Goal: Task Accomplishment & Management: Use online tool/utility

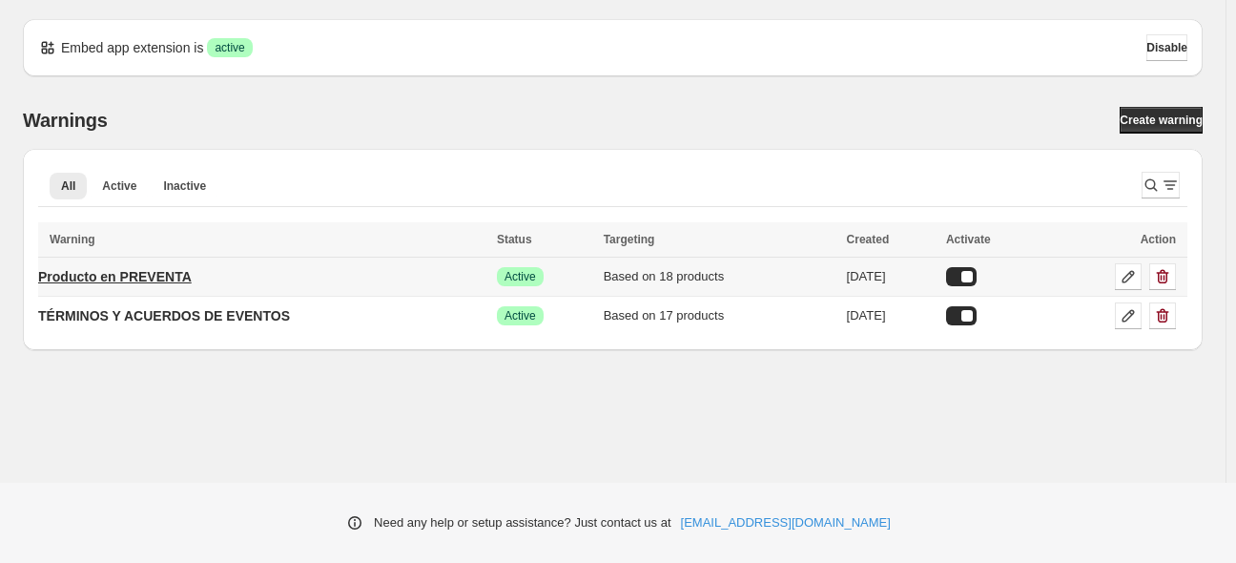
click at [132, 276] on p "Producto en PREVENTA" at bounding box center [114, 276] width 153 height 19
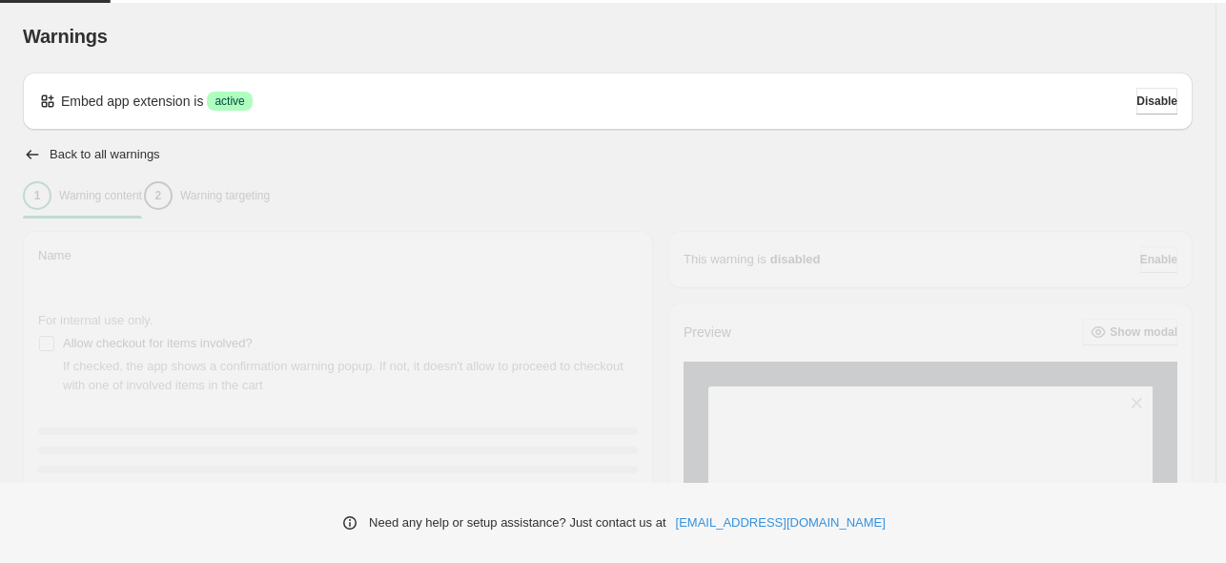
type input "**********"
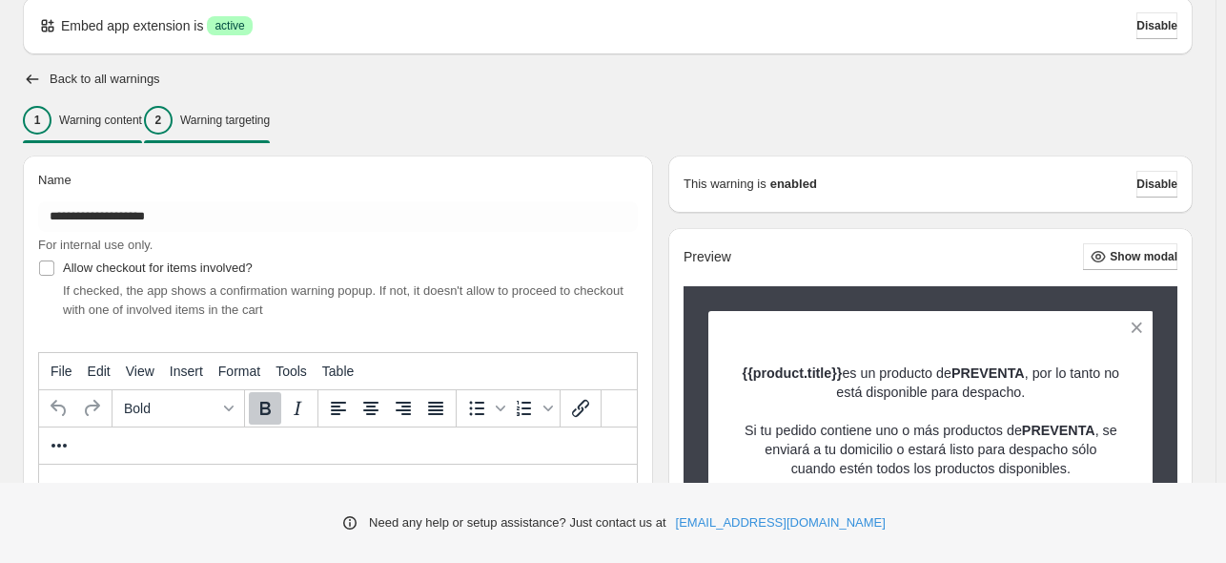
scroll to position [74, 0]
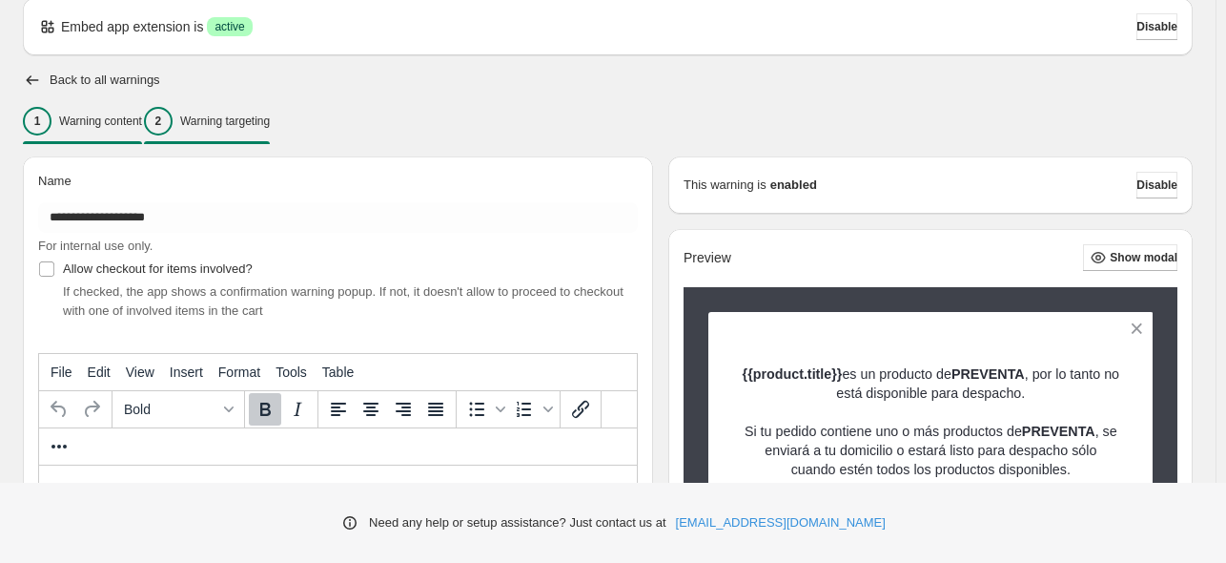
click at [228, 116] on p "Warning targeting" at bounding box center [225, 120] width 90 height 15
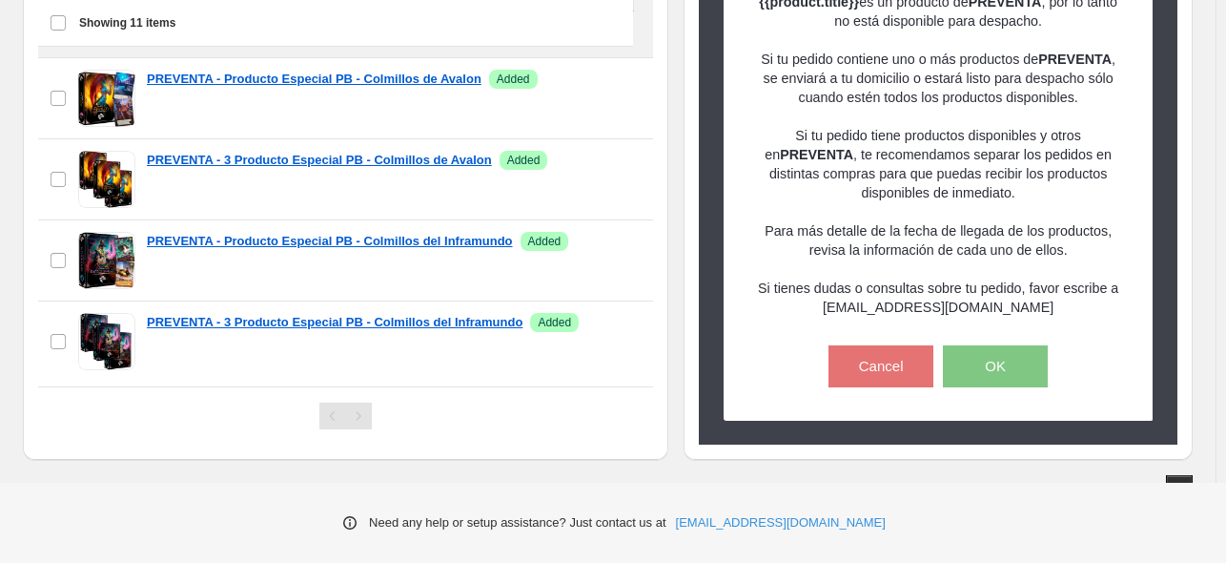
scroll to position [775, 0]
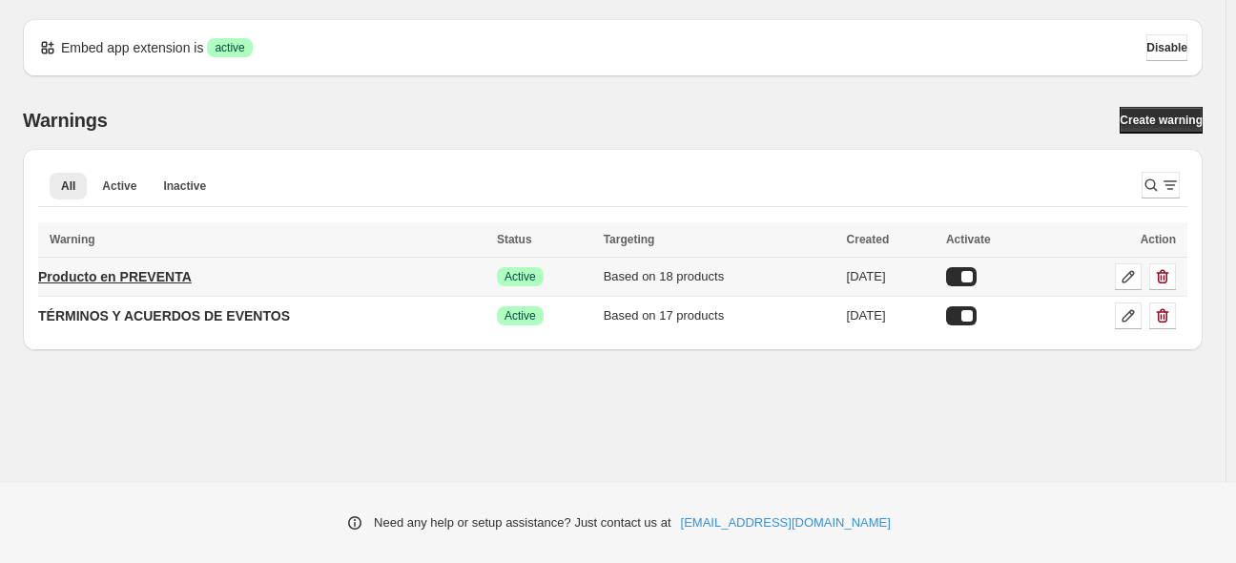
click at [162, 269] on p "Producto en PREVENTA" at bounding box center [114, 276] width 153 height 19
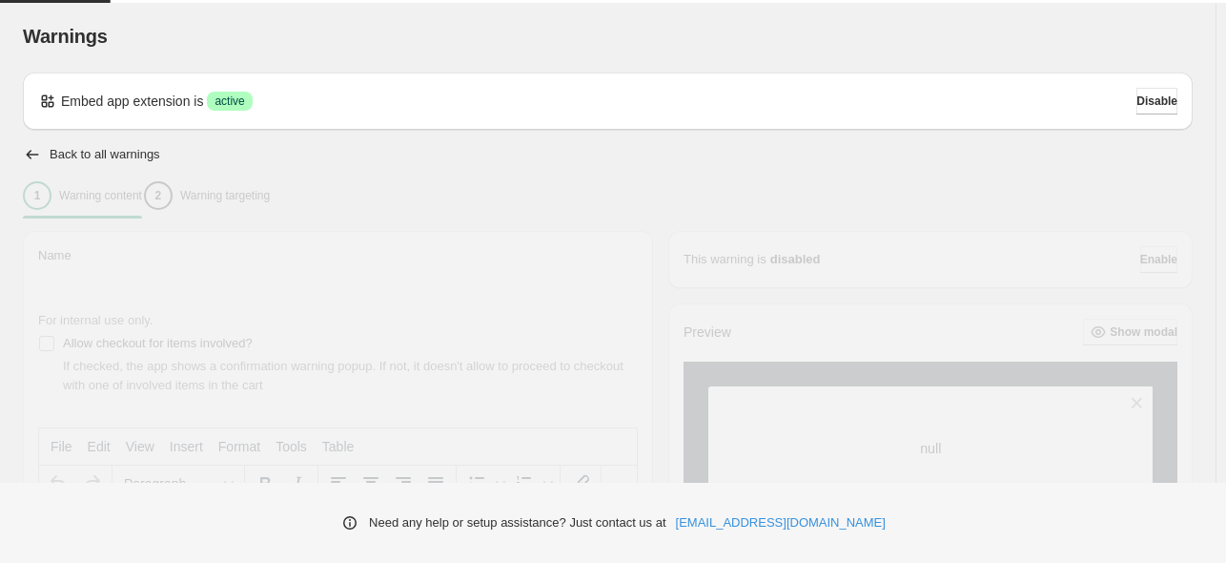
type input "**********"
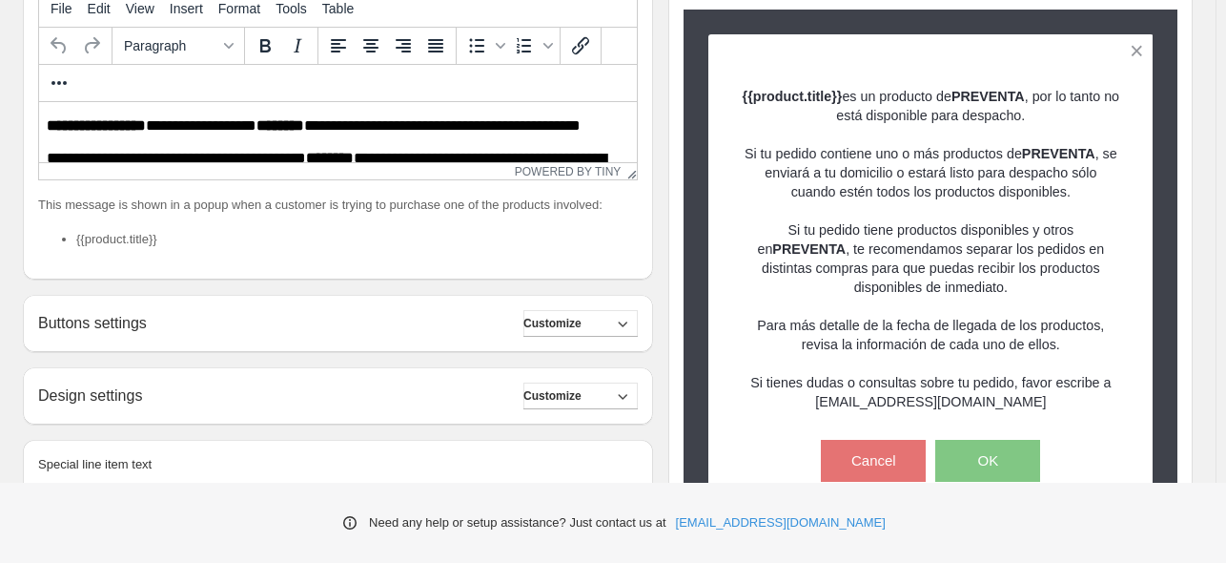
scroll to position [74, 0]
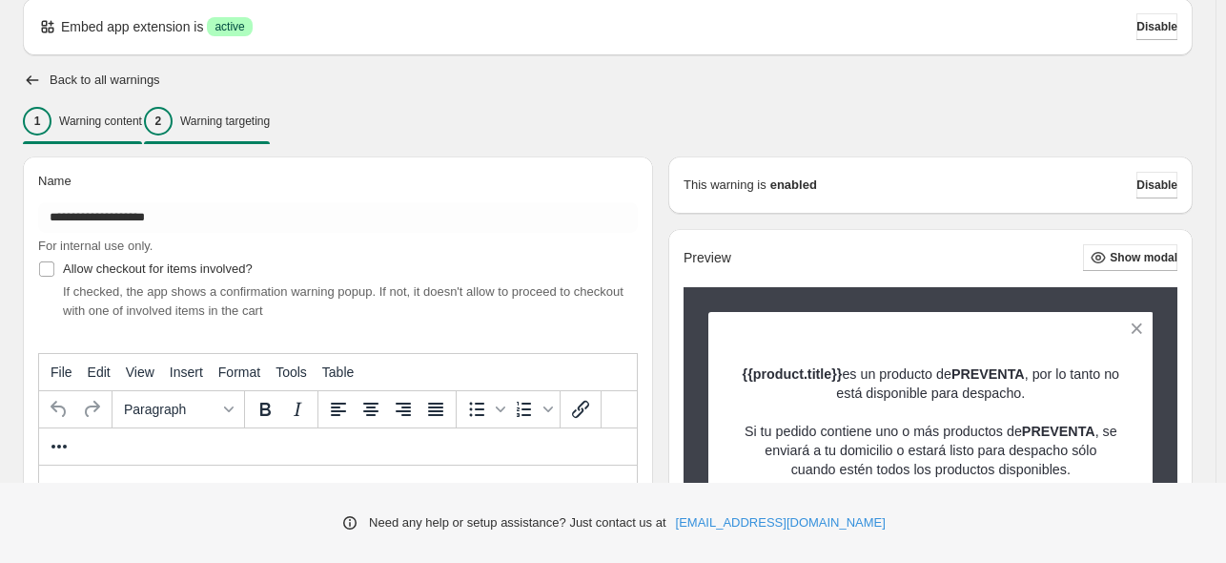
click at [226, 113] on p "Warning targeting" at bounding box center [225, 120] width 90 height 15
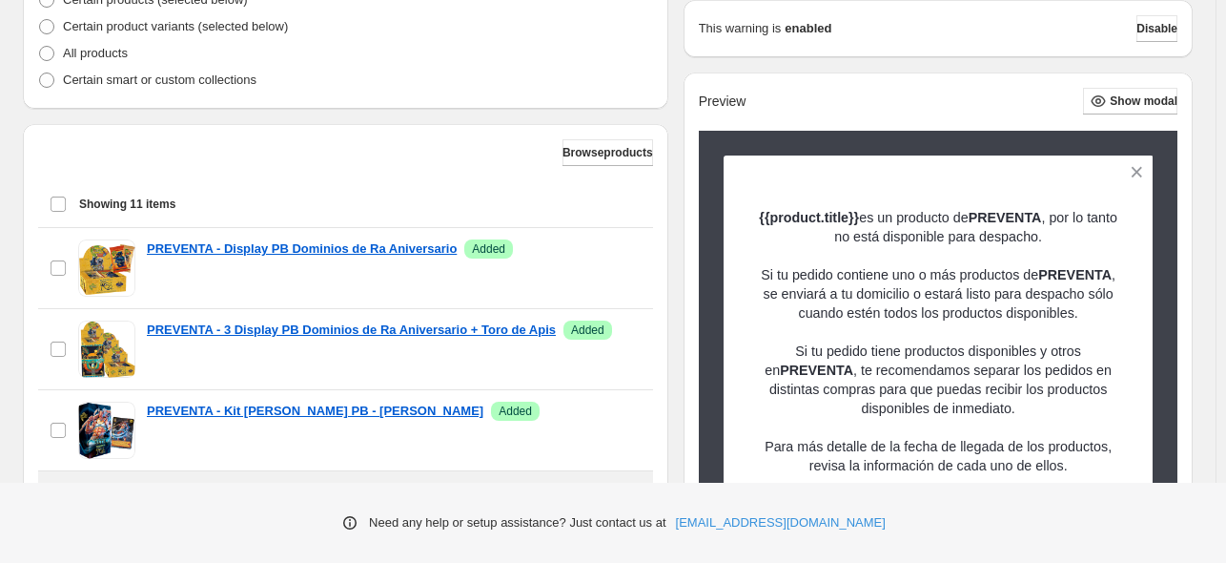
scroll to position [489, 0]
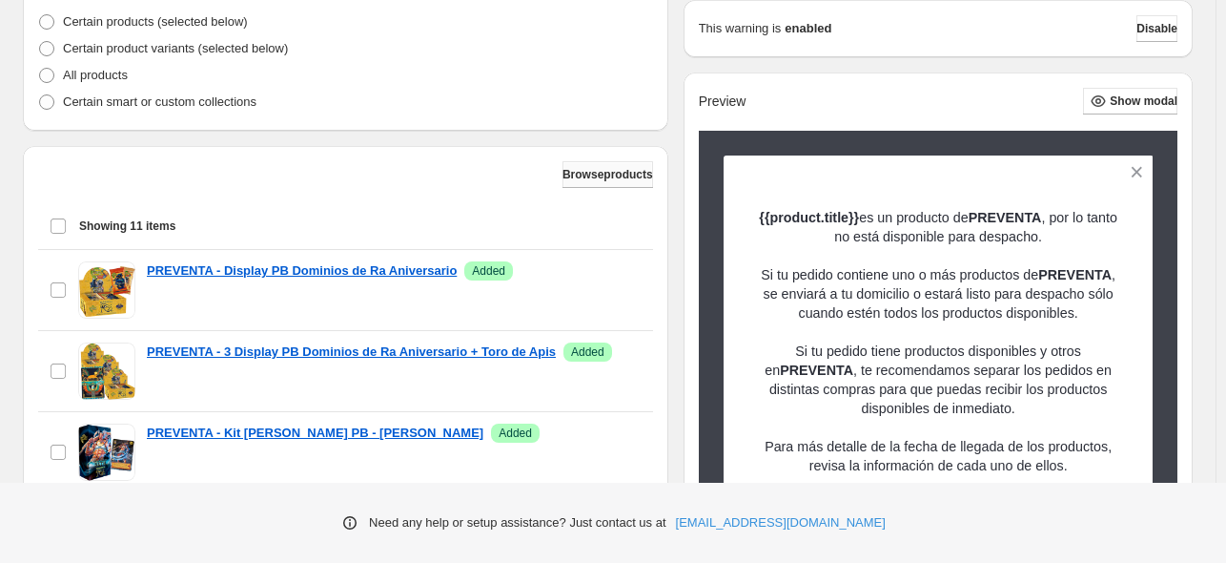
click at [594, 174] on span "Browse products" at bounding box center [608, 174] width 91 height 15
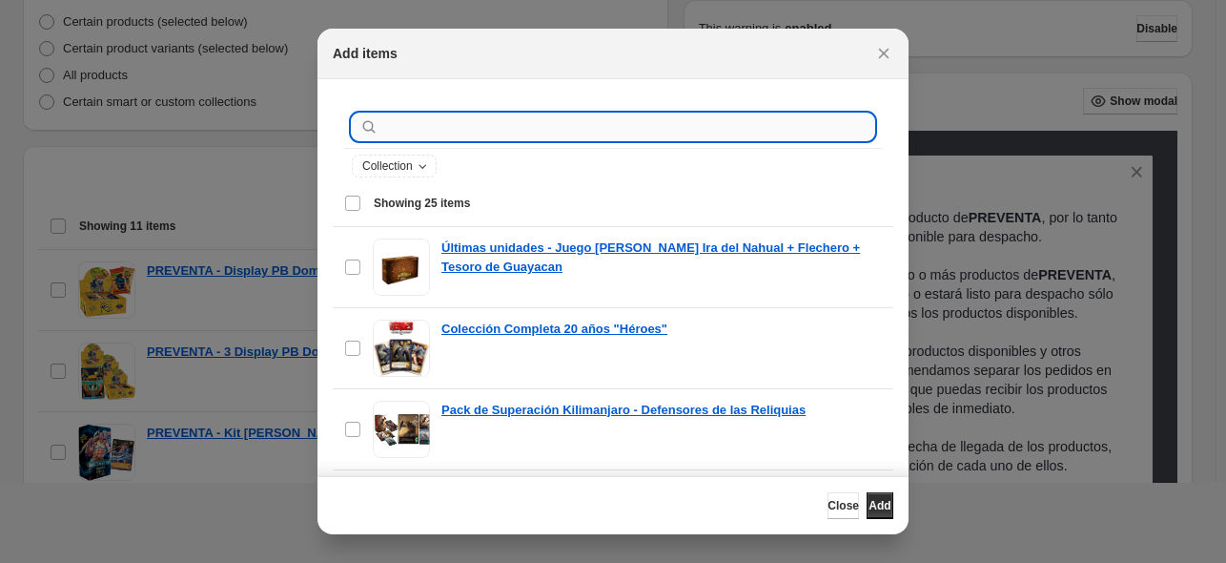
click at [416, 129] on input ":r1a:" at bounding box center [628, 126] width 492 height 27
type input "*"
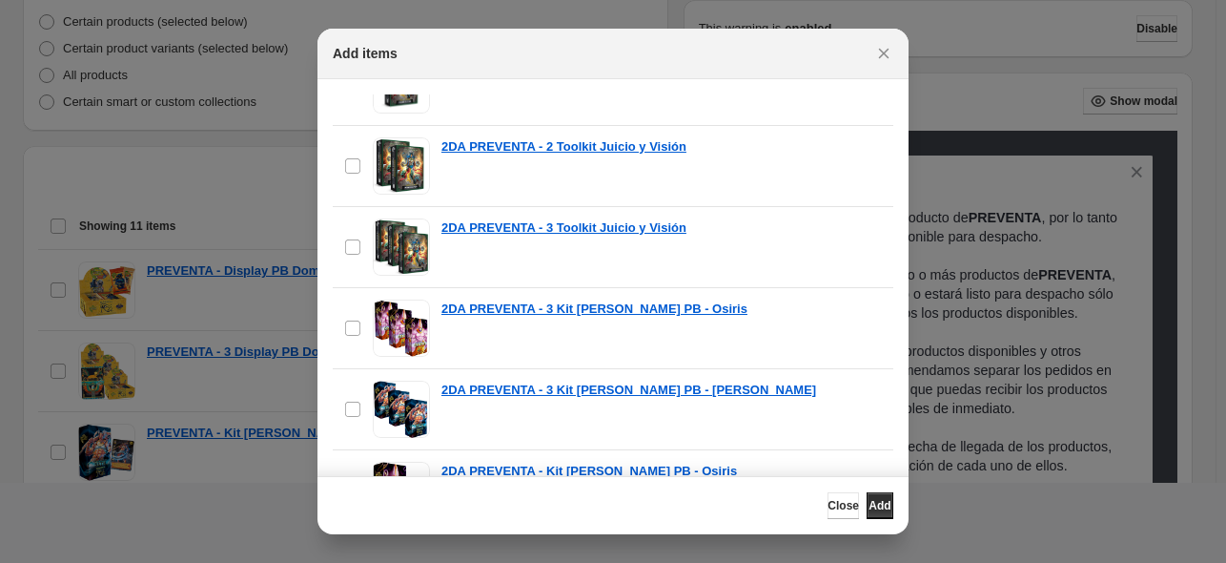
scroll to position [947, 0]
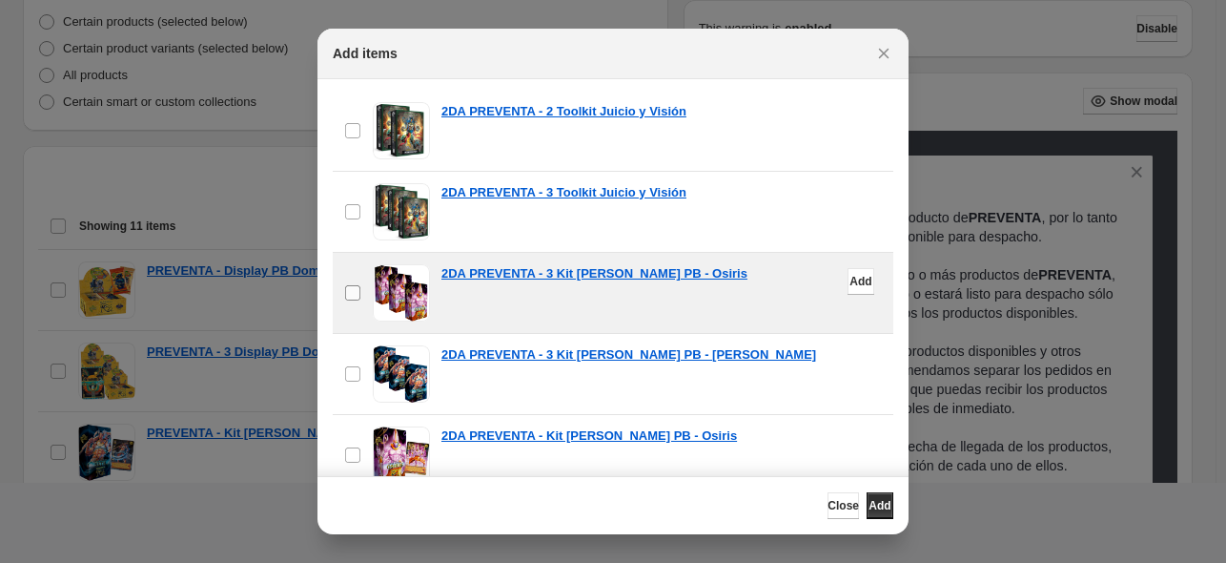
type input "***"
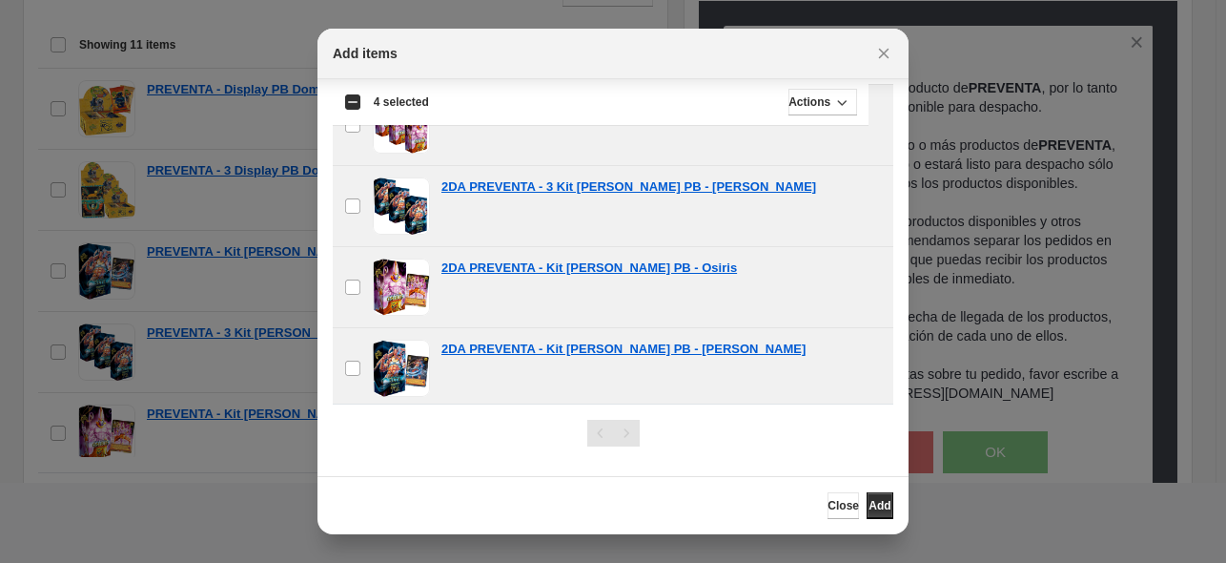
scroll to position [680, 0]
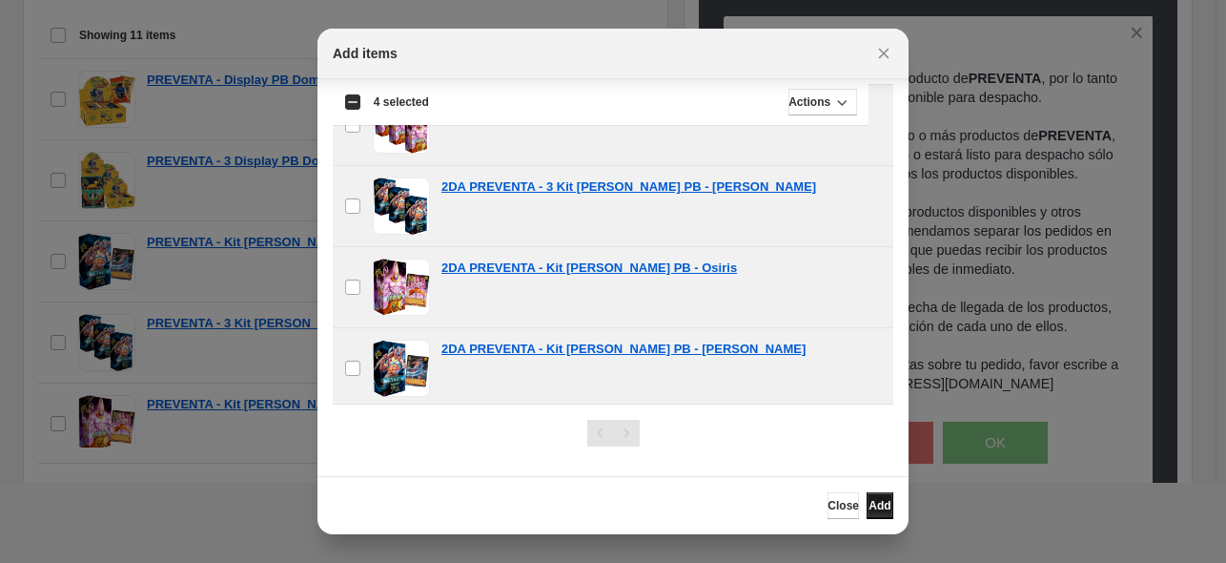
click at [872, 506] on span "Add" at bounding box center [880, 505] width 22 height 15
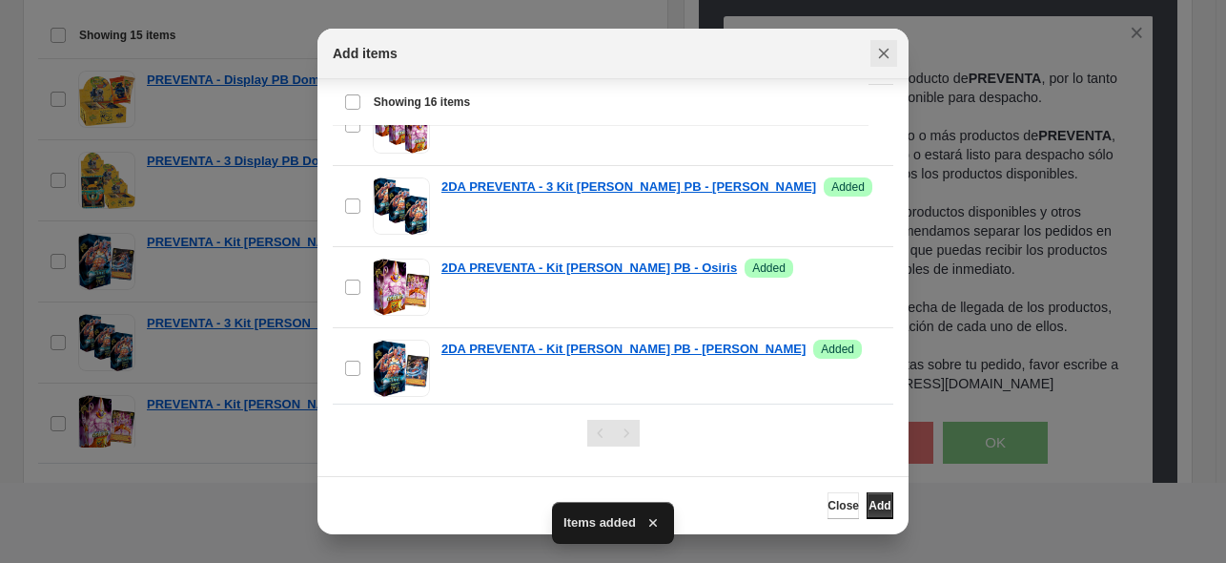
click at [874, 54] on icon "Close" at bounding box center [883, 53] width 19 height 19
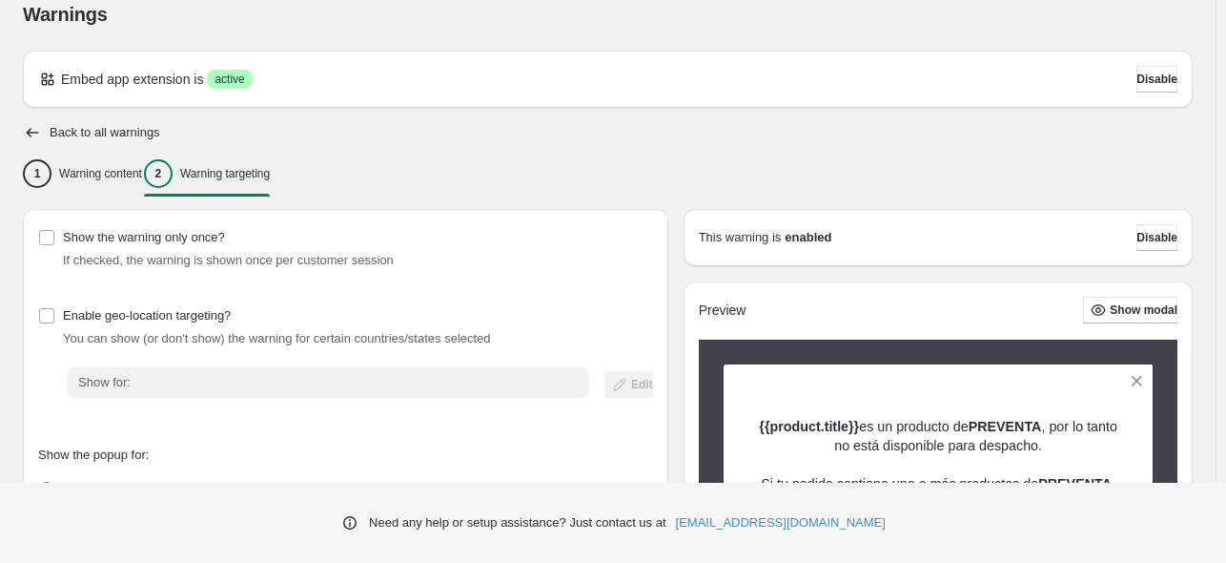
scroll to position [0, 0]
